Goal: Task Accomplishment & Management: Complete application form

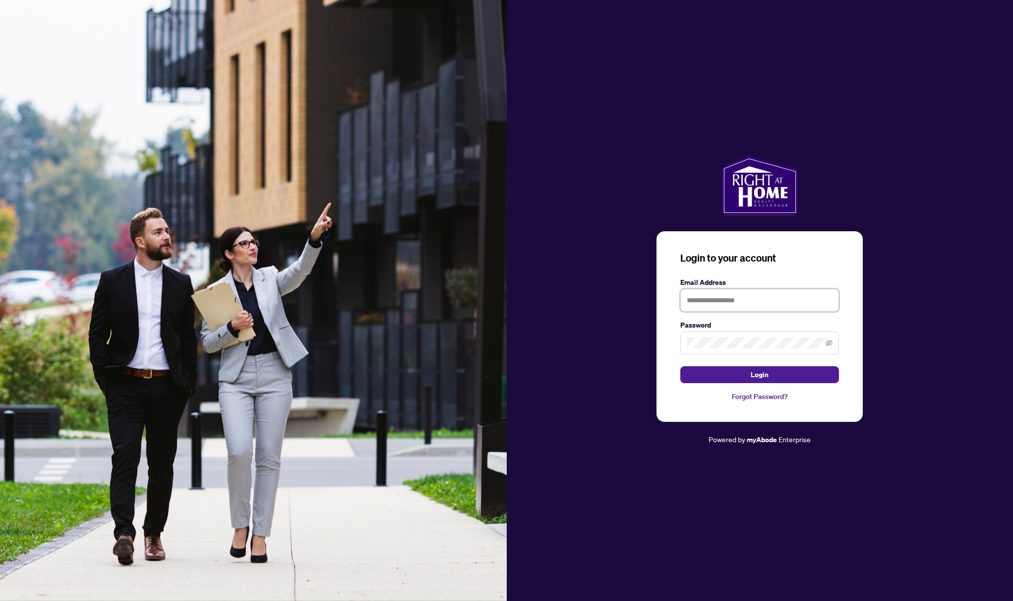
type input "**********"
click at [760, 374] on button "Login" at bounding box center [759, 374] width 159 height 17
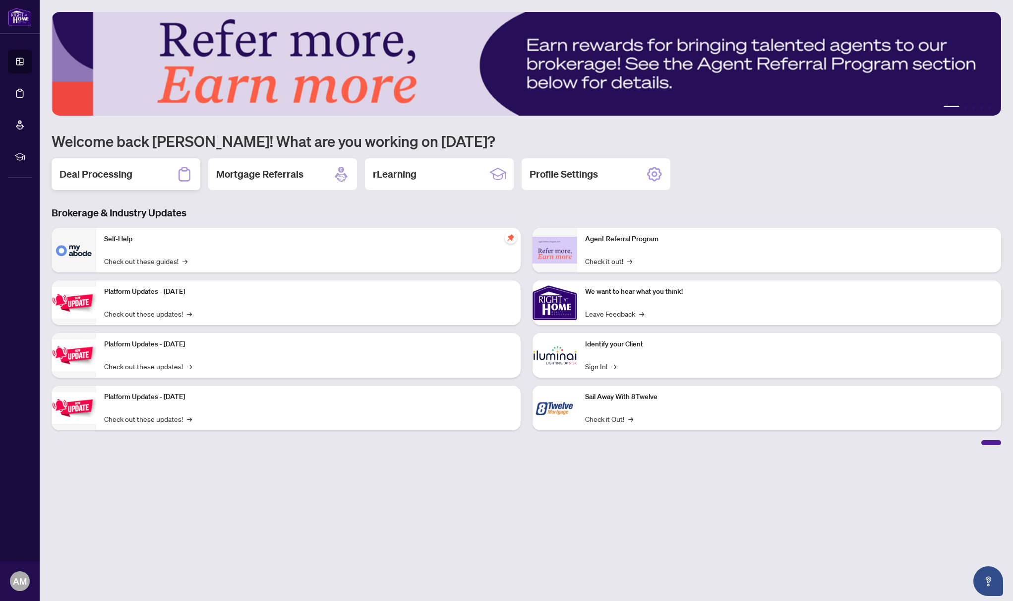
click at [105, 177] on h2 "Deal Processing" at bounding box center [96, 174] width 73 height 14
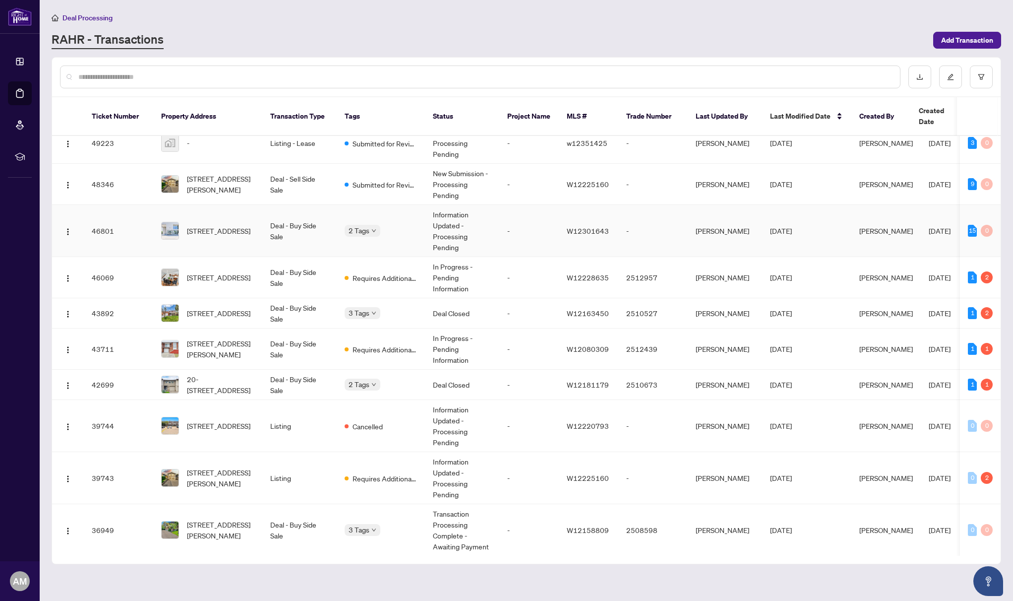
scroll to position [26, 0]
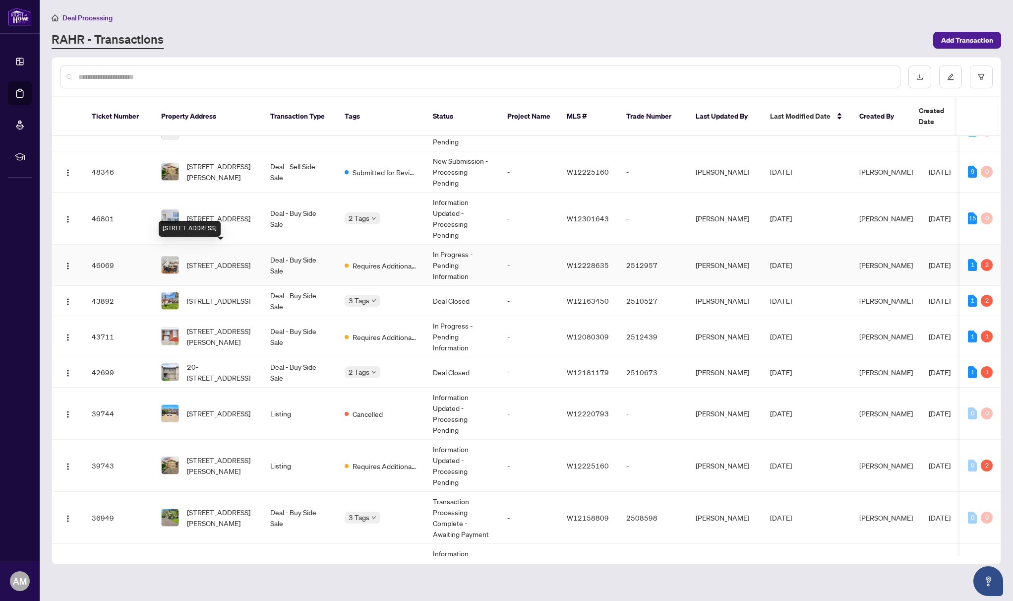
click at [226, 259] on span "[STREET_ADDRESS]" at bounding box center [218, 264] width 63 height 11
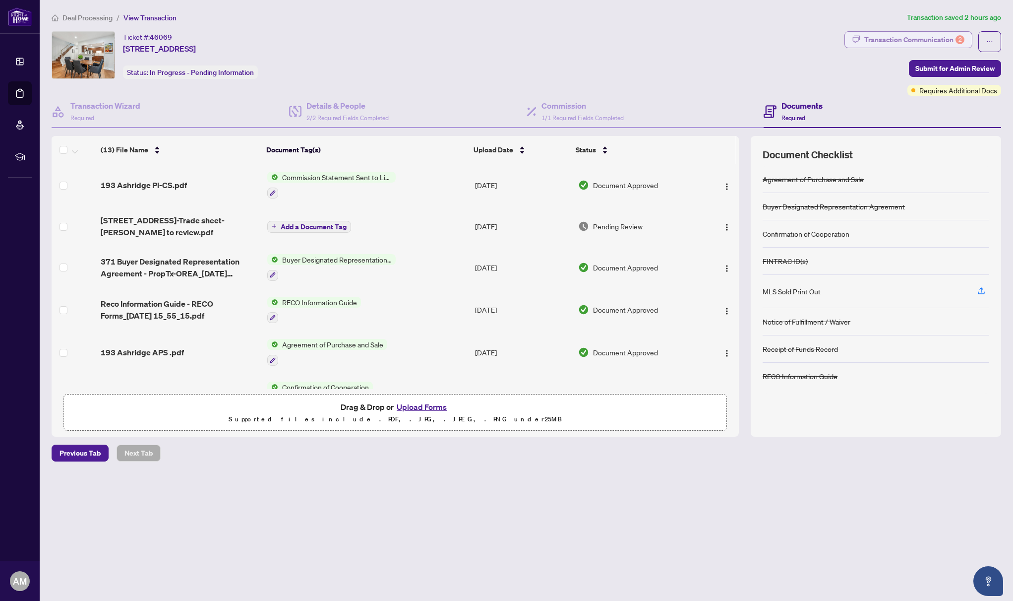
click at [905, 39] on div "Transaction Communication 2" at bounding box center [914, 40] width 100 height 16
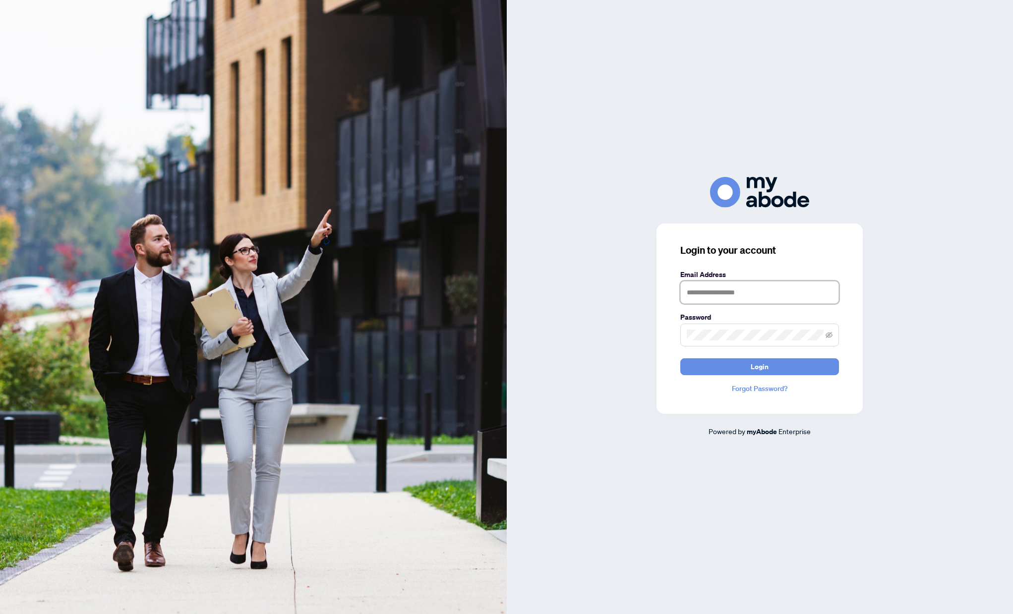
type input "**********"
click at [760, 366] on button "Login" at bounding box center [759, 367] width 159 height 17
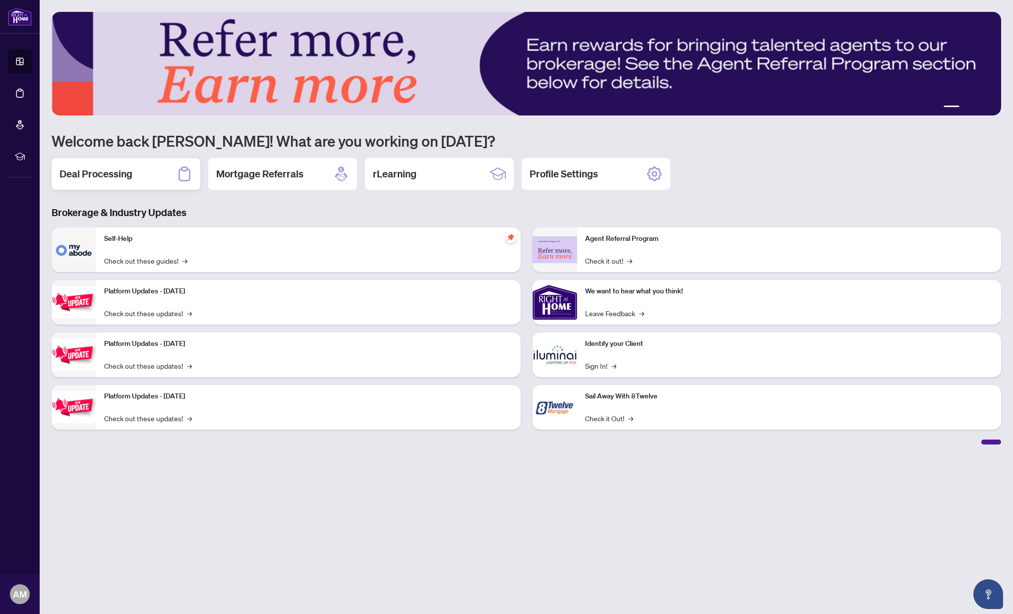
click at [112, 178] on h2 "Deal Processing" at bounding box center [96, 174] width 73 height 14
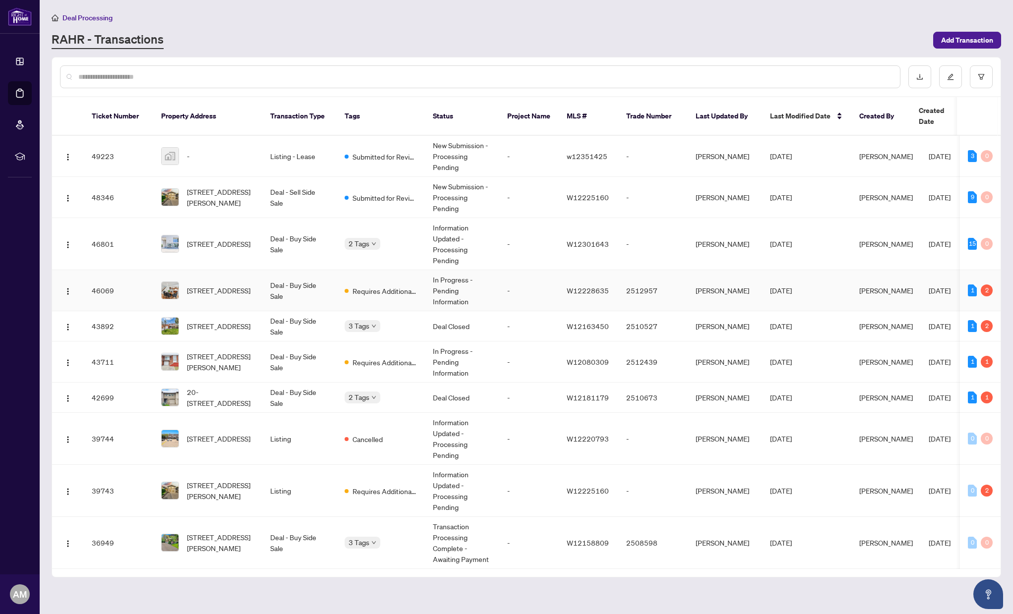
click at [242, 285] on span "[STREET_ADDRESS]" at bounding box center [218, 290] width 63 height 11
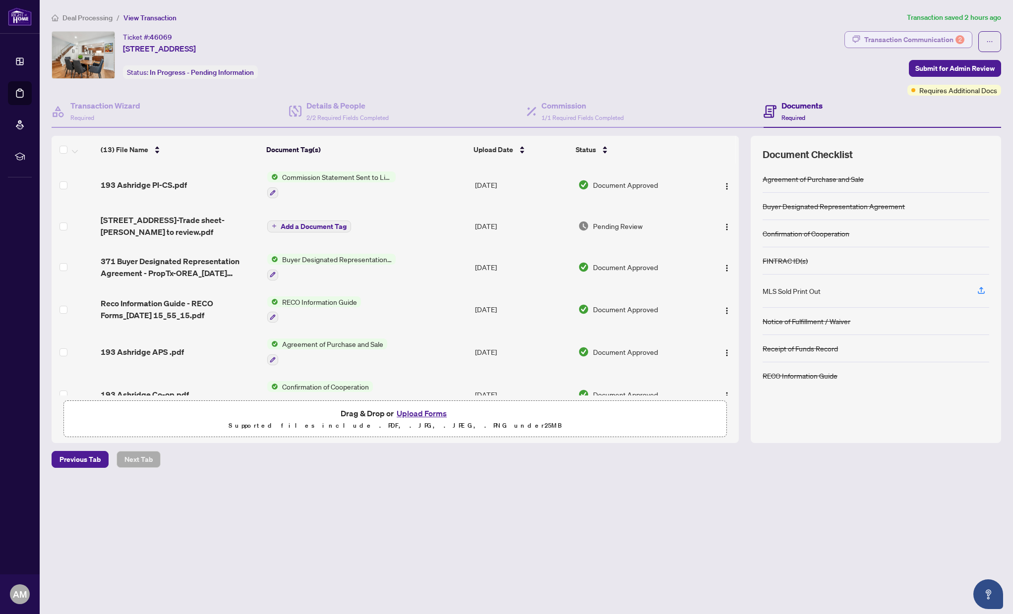
click at [891, 35] on div "Transaction Communication 2" at bounding box center [914, 40] width 100 height 16
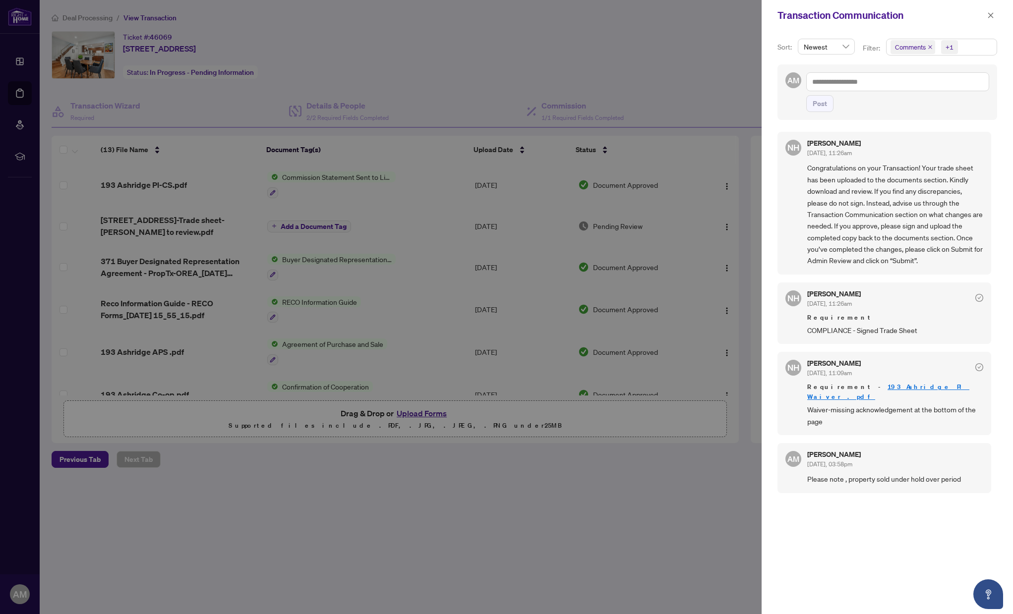
click at [430, 414] on div at bounding box center [506, 307] width 1013 height 614
click at [991, 16] on icon "close" at bounding box center [990, 14] width 5 height 5
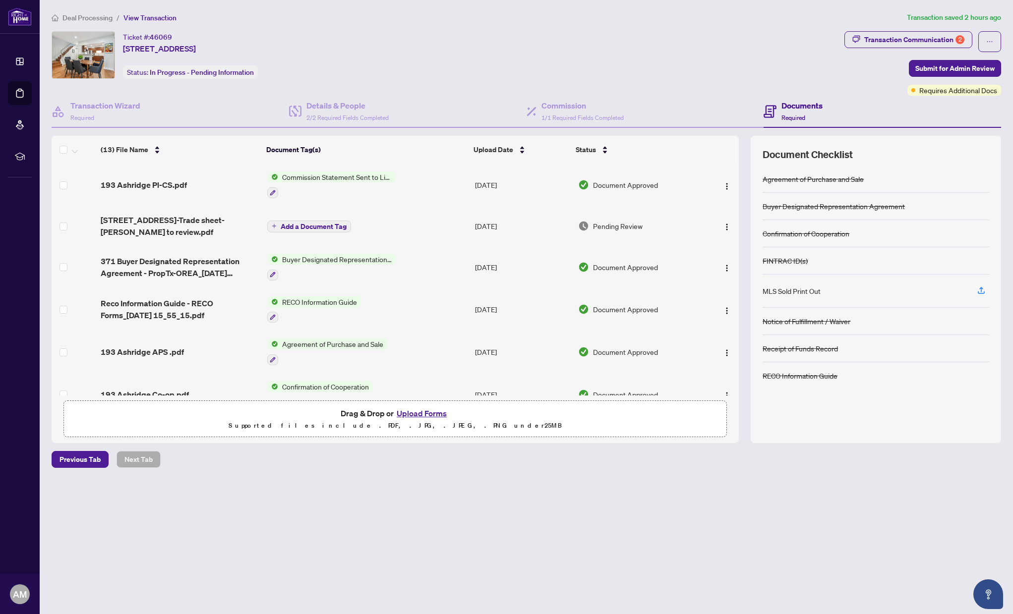
click at [423, 413] on button "Upload Forms" at bounding box center [422, 413] width 56 height 13
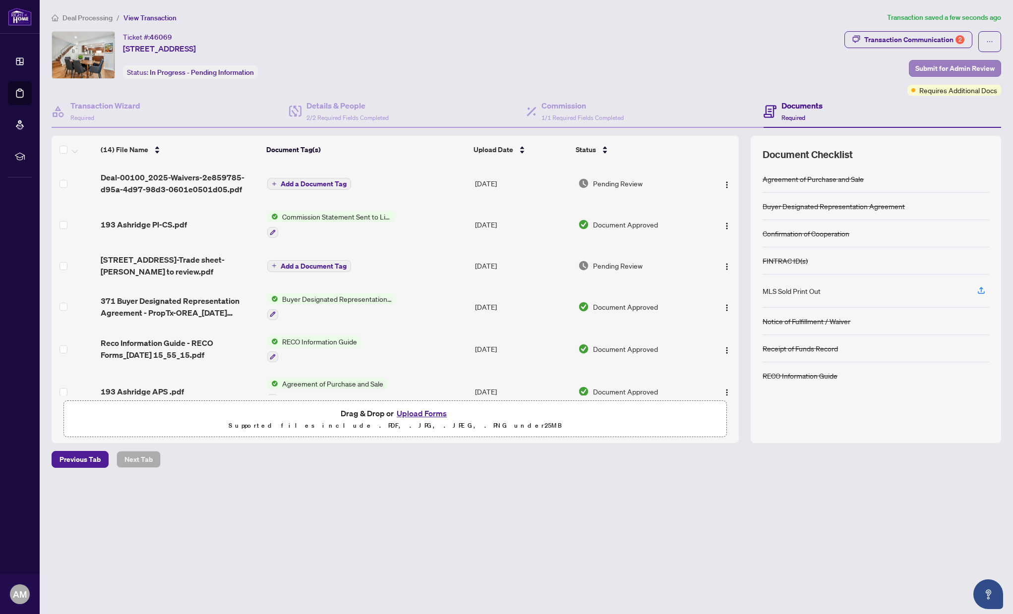
click at [937, 63] on span "Submit for Admin Review" at bounding box center [954, 69] width 79 height 16
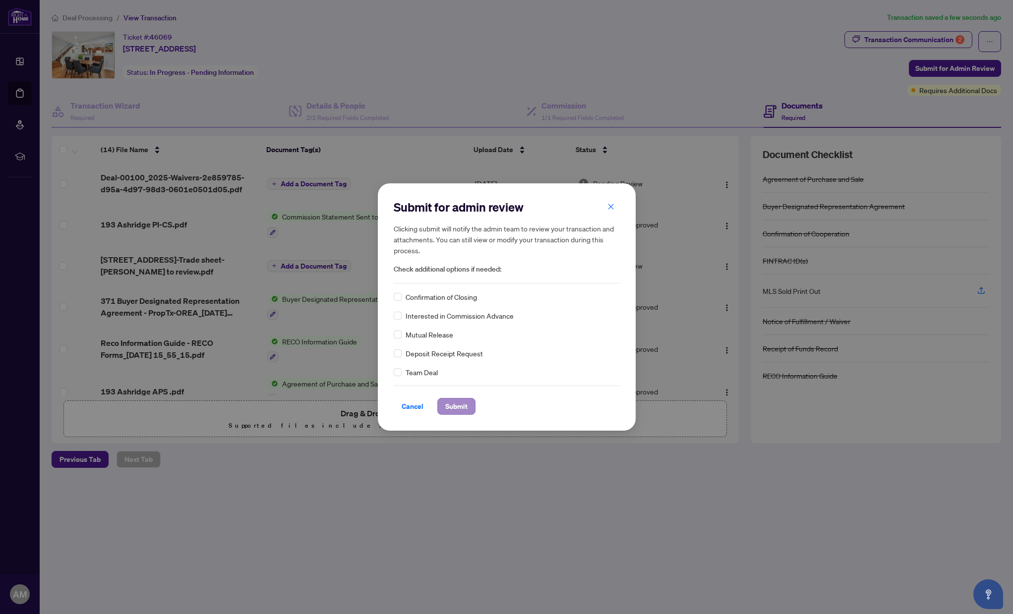
click at [462, 406] on span "Submit" at bounding box center [456, 407] width 22 height 16
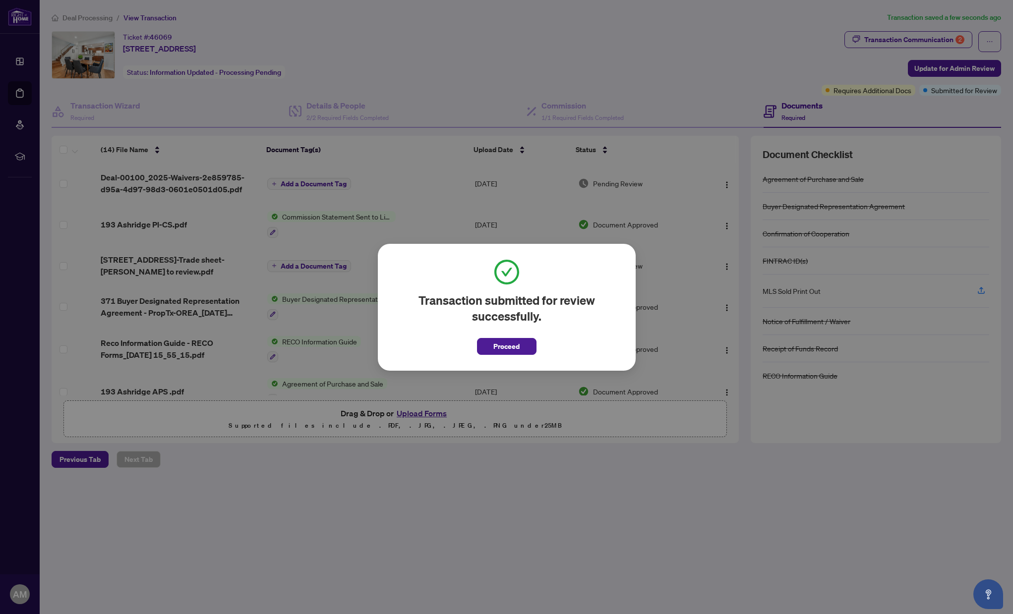
drag, startPoint x: 492, startPoint y: 348, endPoint x: 331, endPoint y: 214, distance: 209.6
click at [492, 348] on button "Proceed" at bounding box center [507, 346] width 60 height 17
